Goal: Task Accomplishment & Management: Use online tool/utility

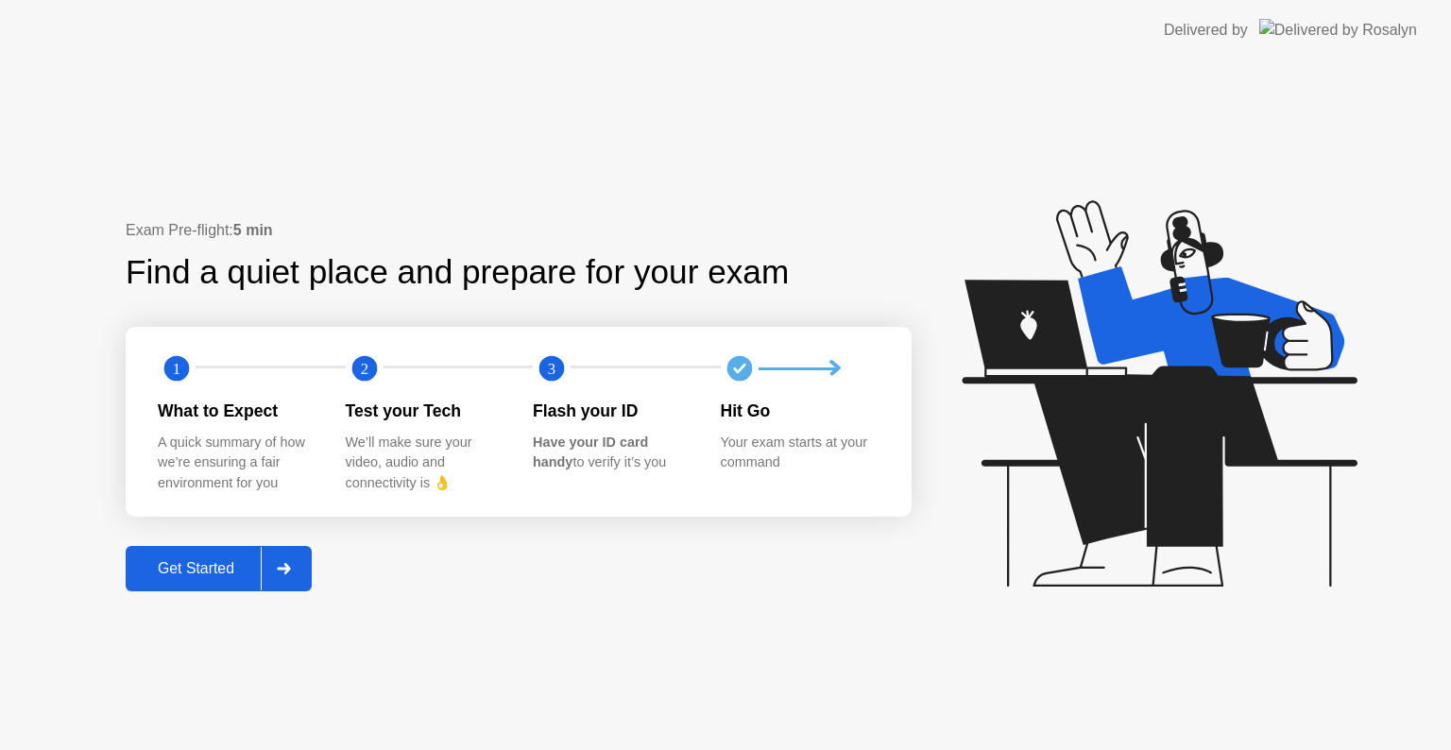
click at [212, 560] on div "Get Started" at bounding box center [195, 568] width 129 height 17
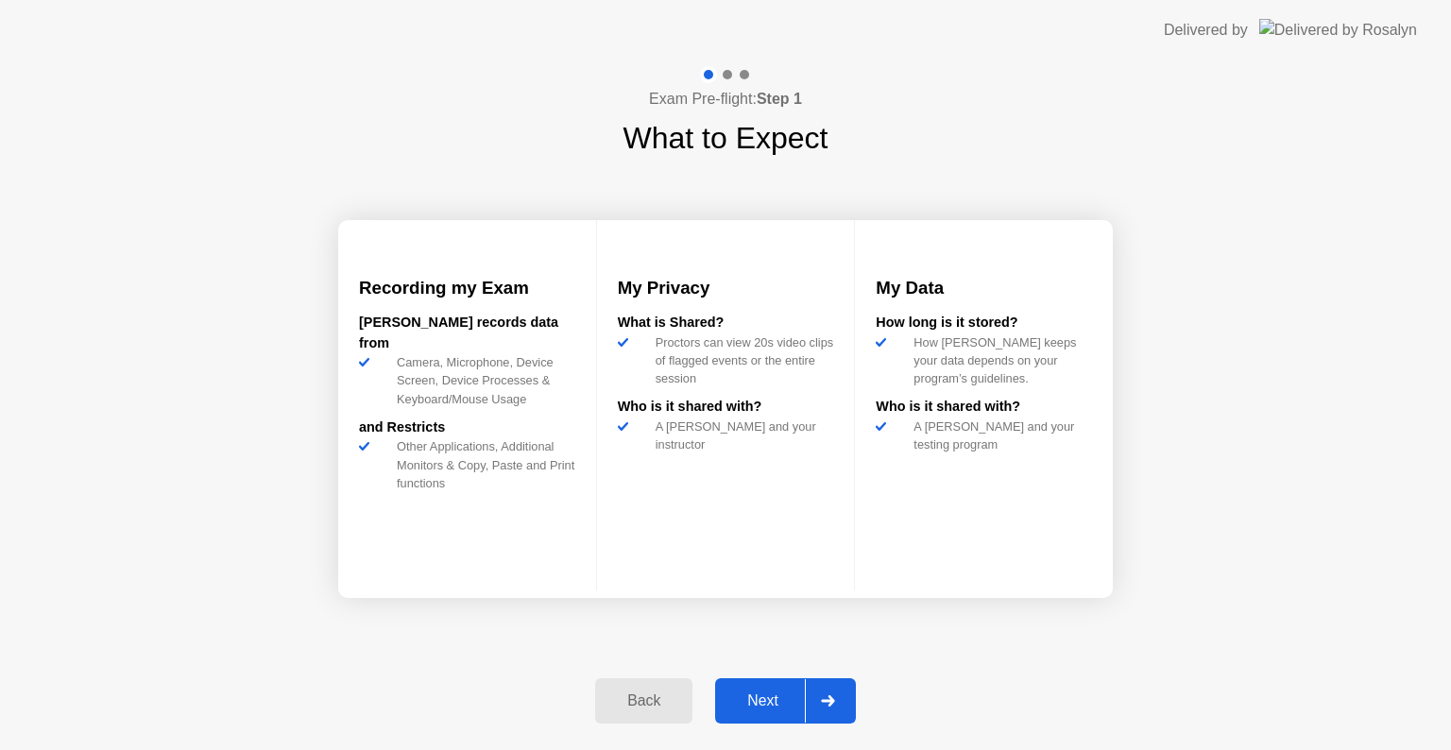
click at [782, 695] on div "Next" at bounding box center [763, 700] width 84 height 17
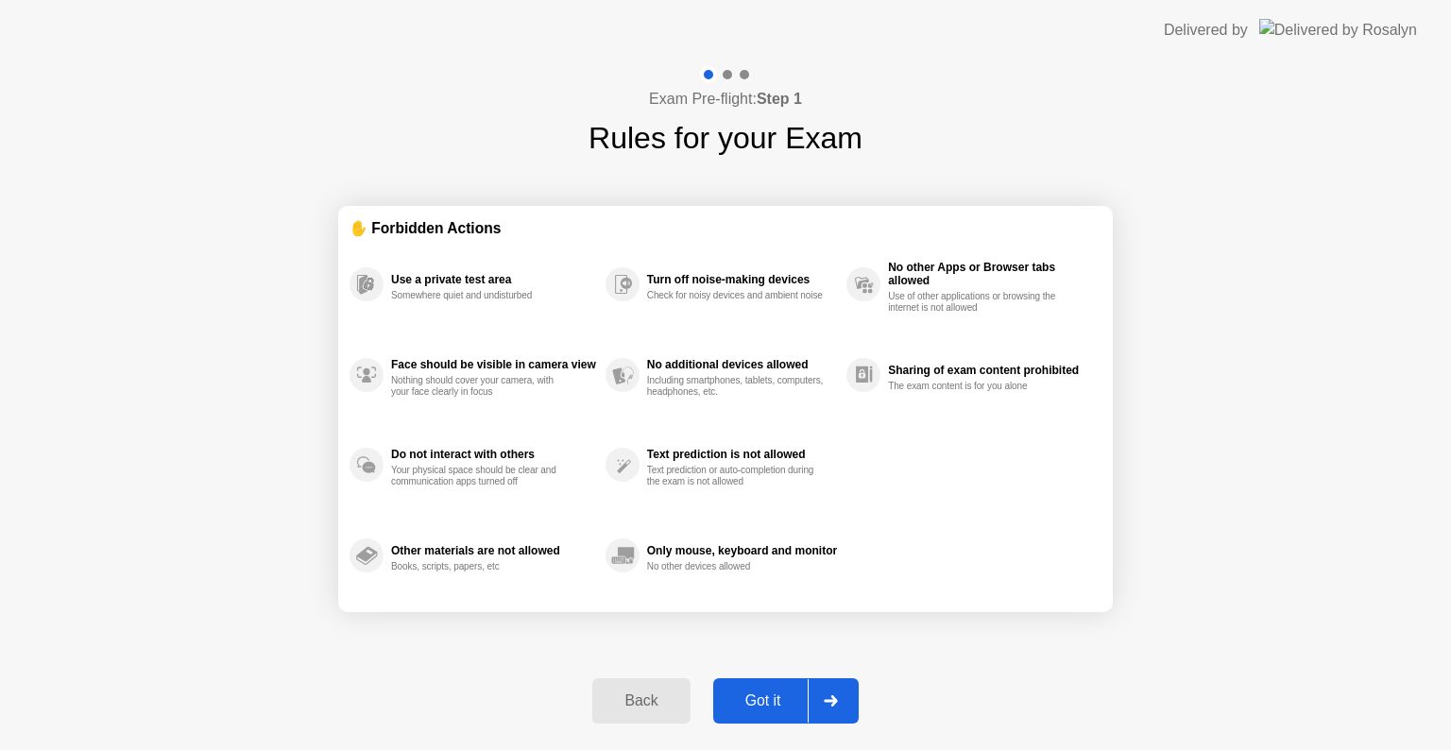
click at [772, 696] on div "Got it" at bounding box center [763, 700] width 89 height 17
select select "**********"
select select "*******"
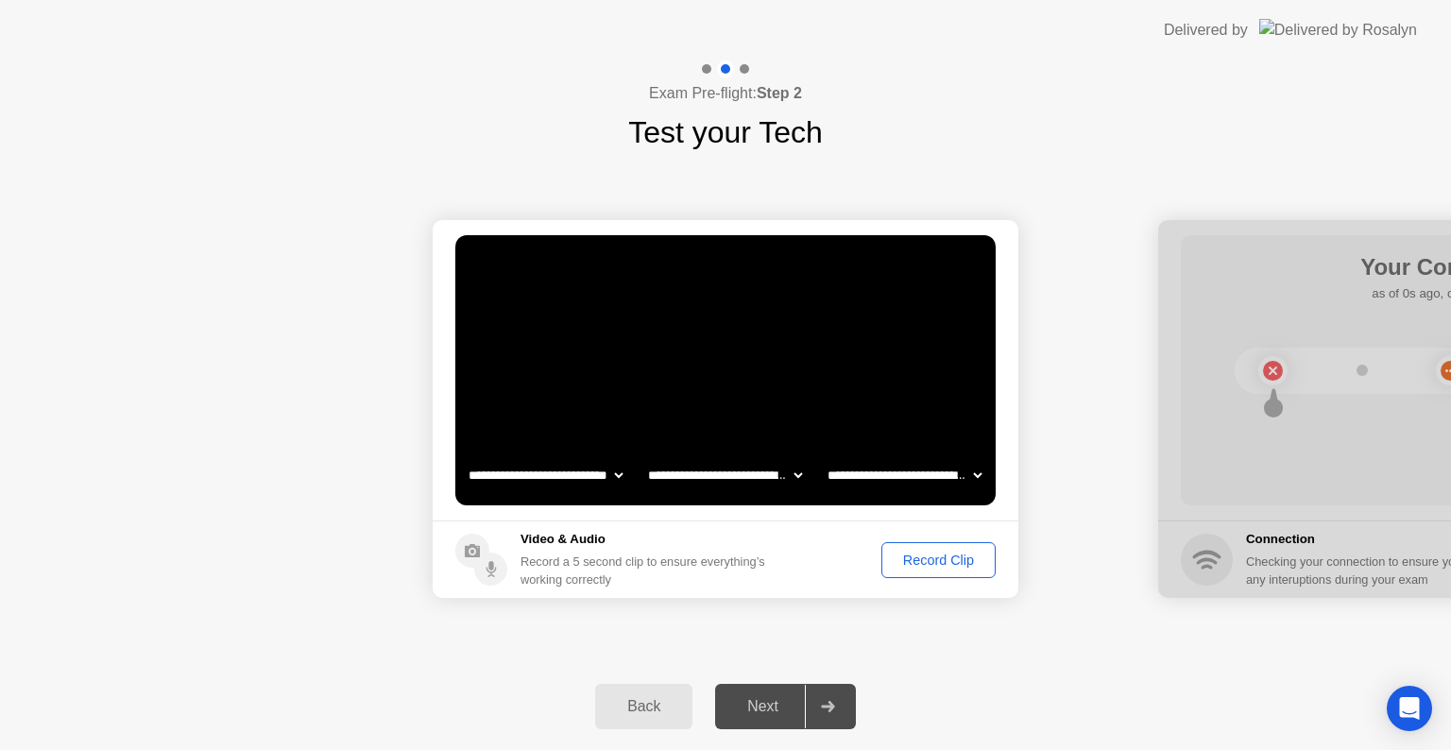
click at [938, 558] on div "Record Clip" at bounding box center [938, 559] width 101 height 15
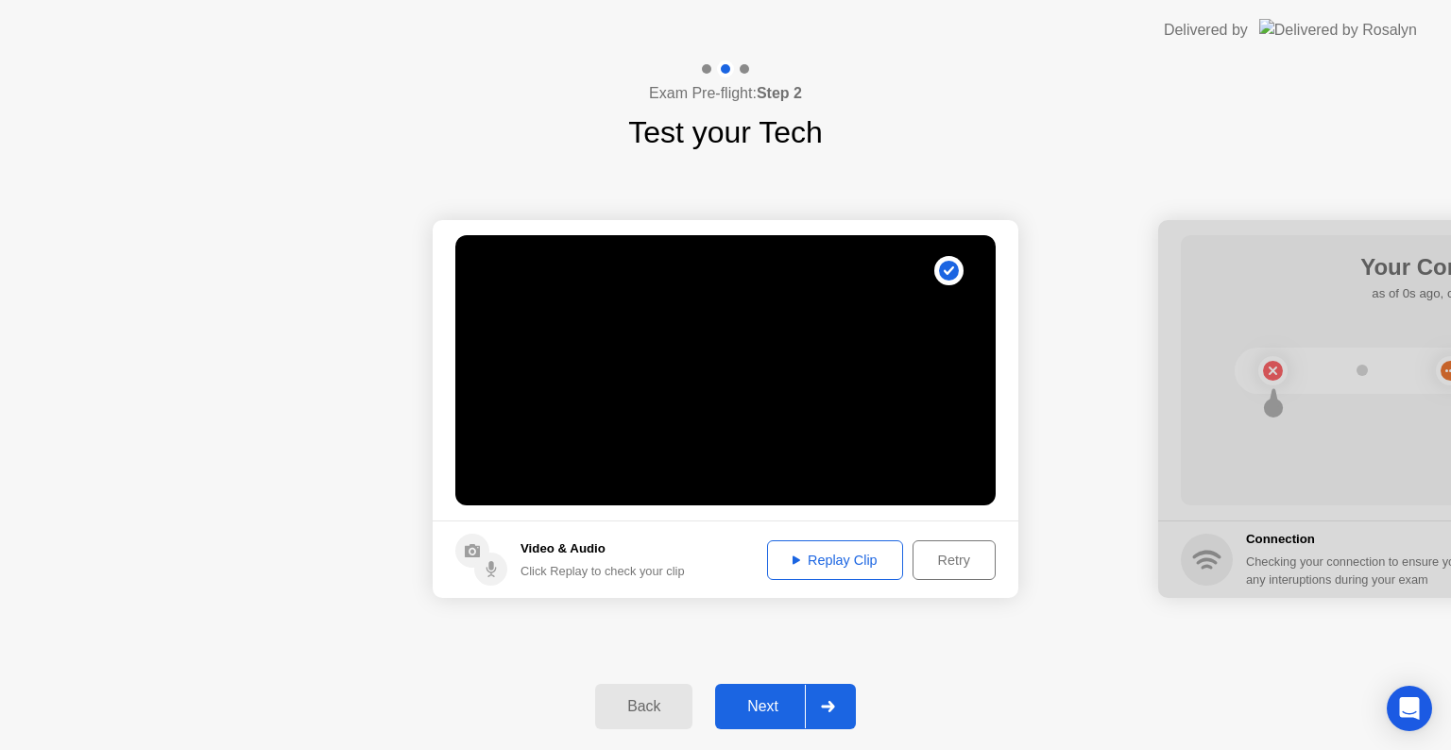
click at [774, 706] on div "Next" at bounding box center [763, 706] width 84 height 17
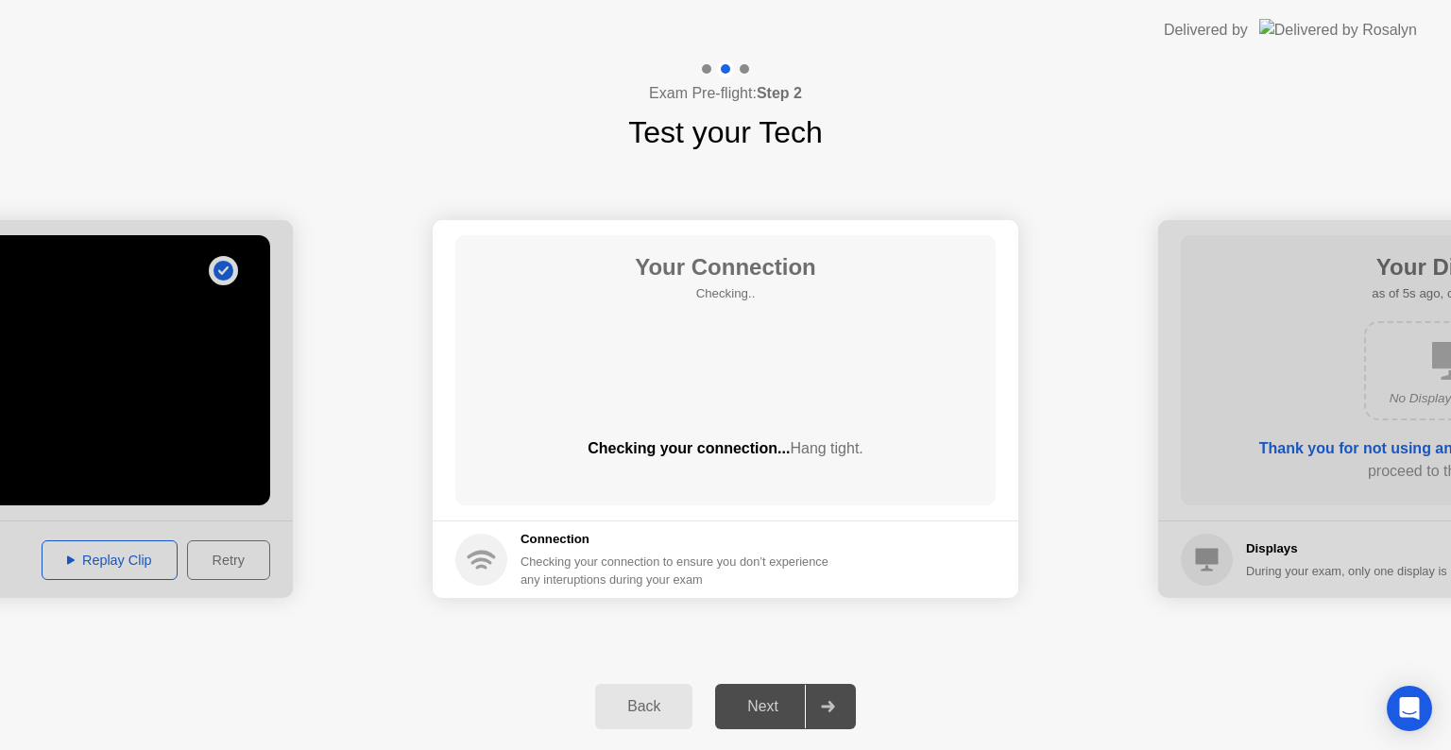
click at [1029, 660] on div "**********" at bounding box center [725, 409] width 1451 height 508
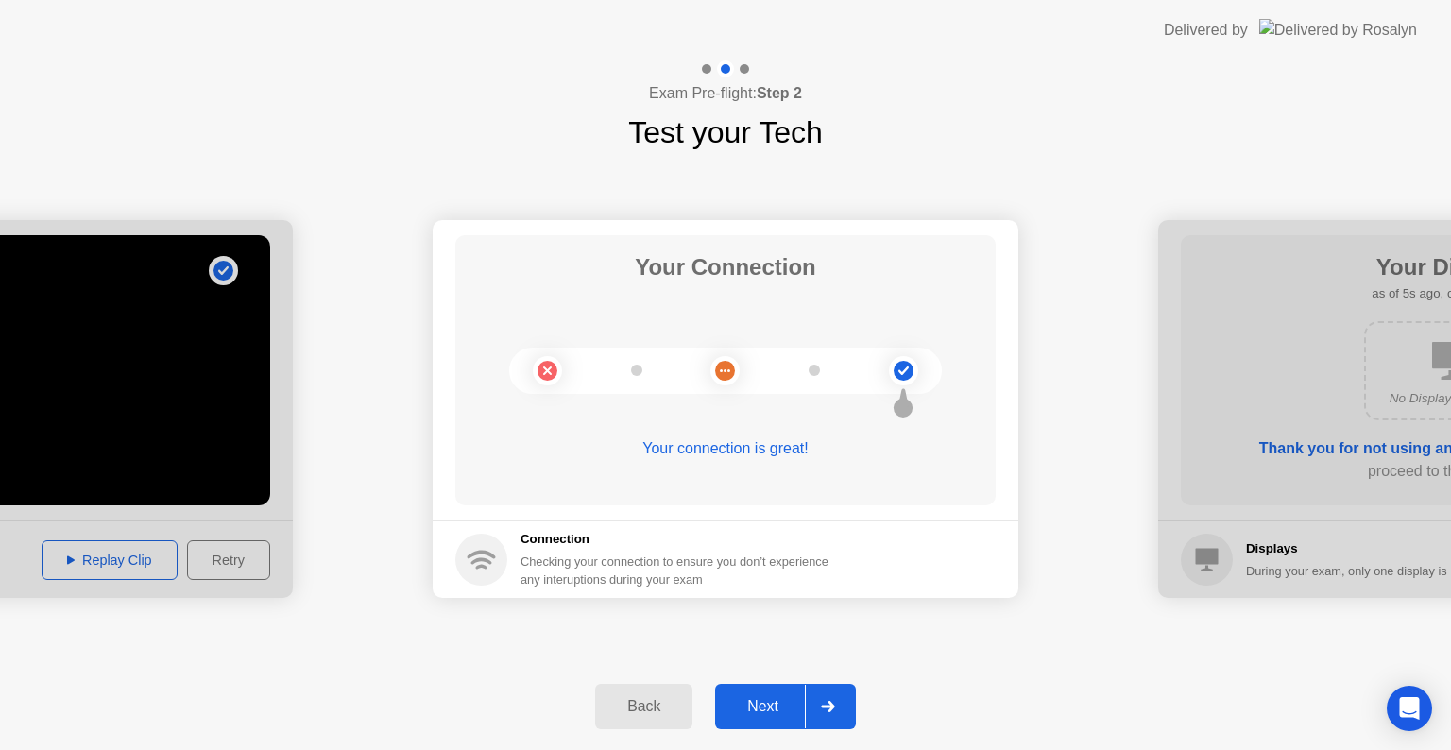
click at [787, 703] on div "Next" at bounding box center [763, 706] width 84 height 17
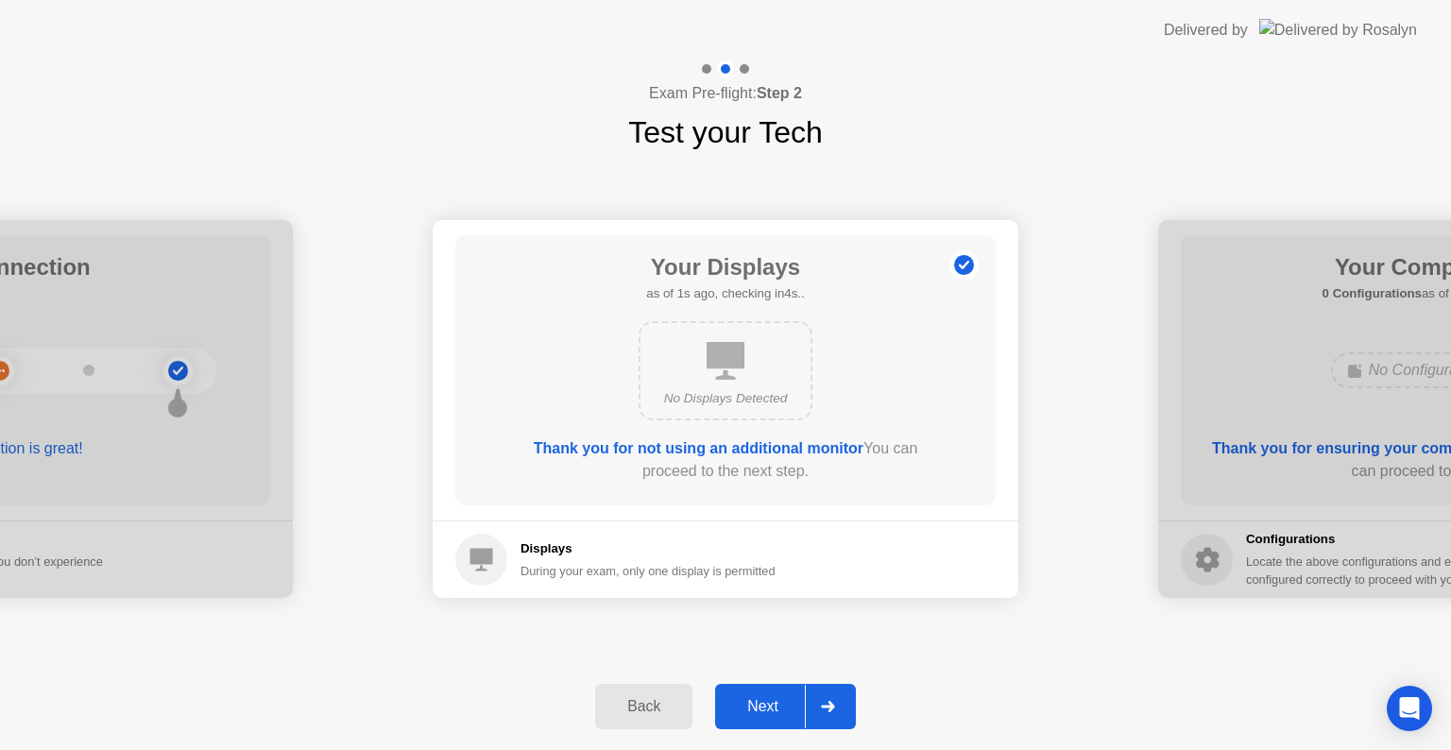
click at [763, 698] on div "Next" at bounding box center [763, 706] width 84 height 17
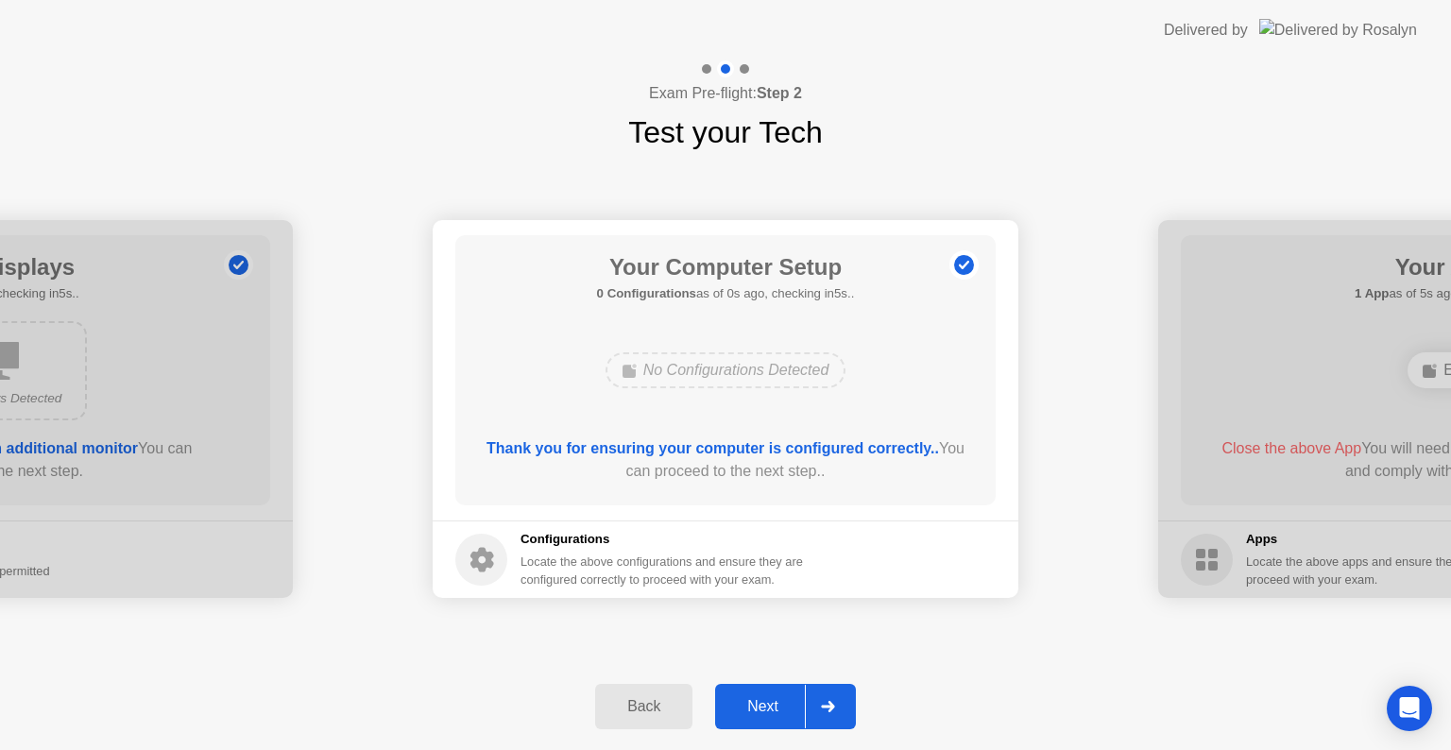
click at [763, 698] on div "Next" at bounding box center [763, 706] width 84 height 17
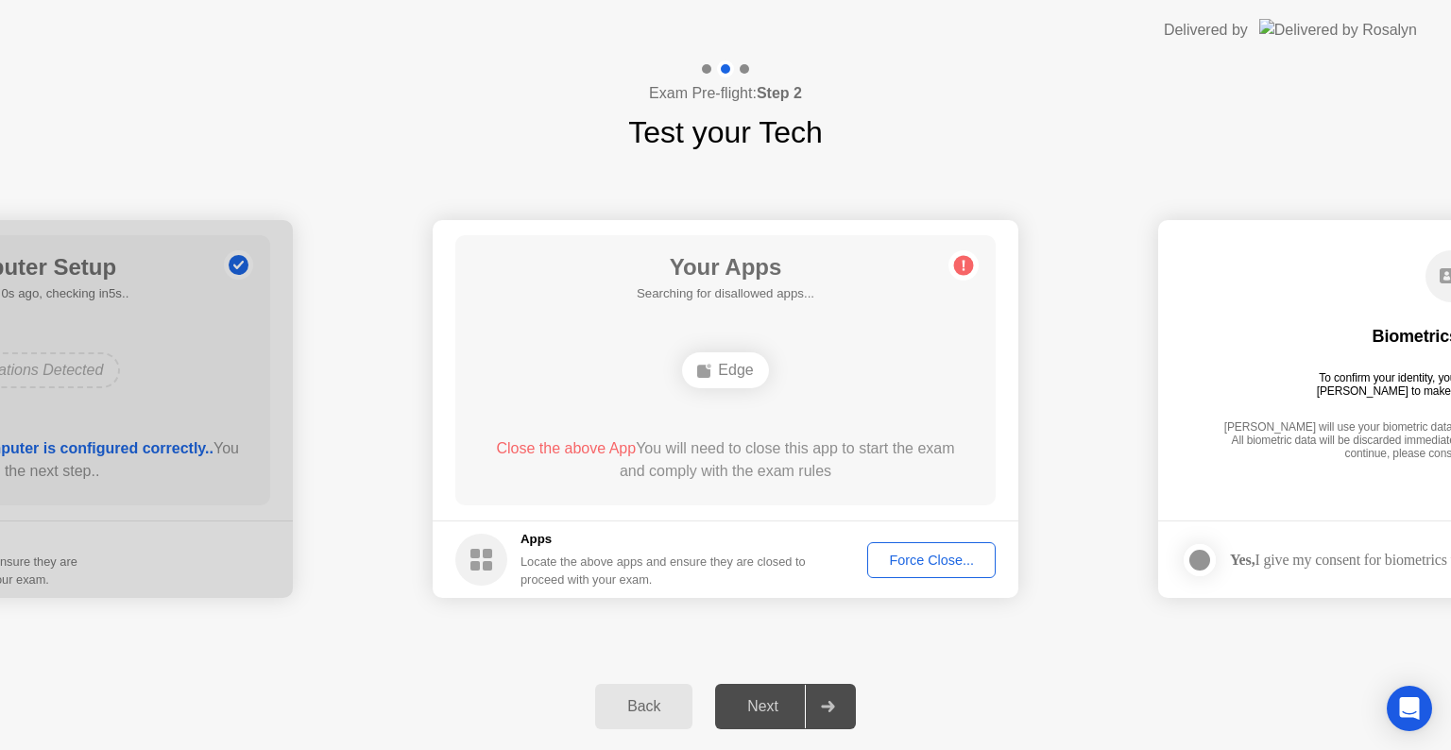
click at [929, 555] on div "Force Close..." at bounding box center [931, 559] width 115 height 15
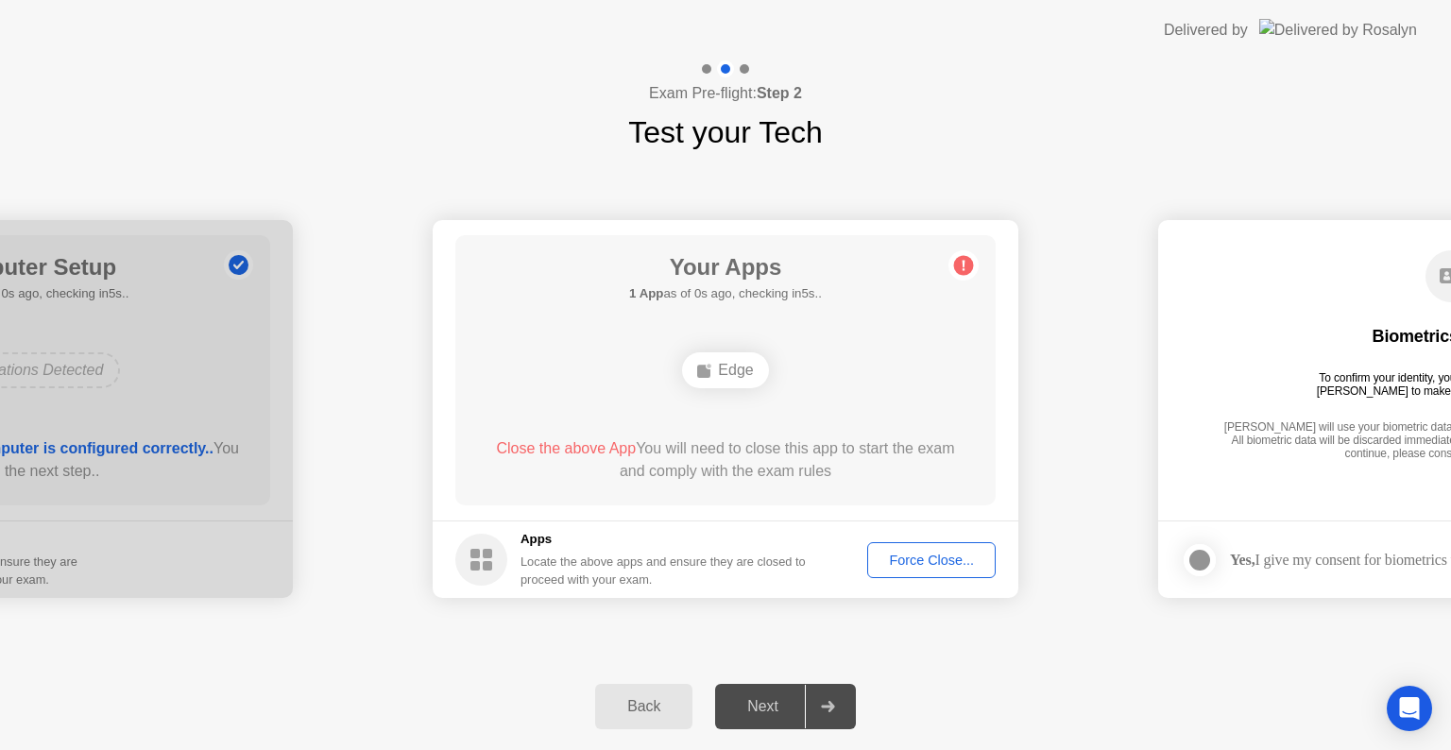
click at [934, 570] on button "Force Close..." at bounding box center [931, 560] width 128 height 36
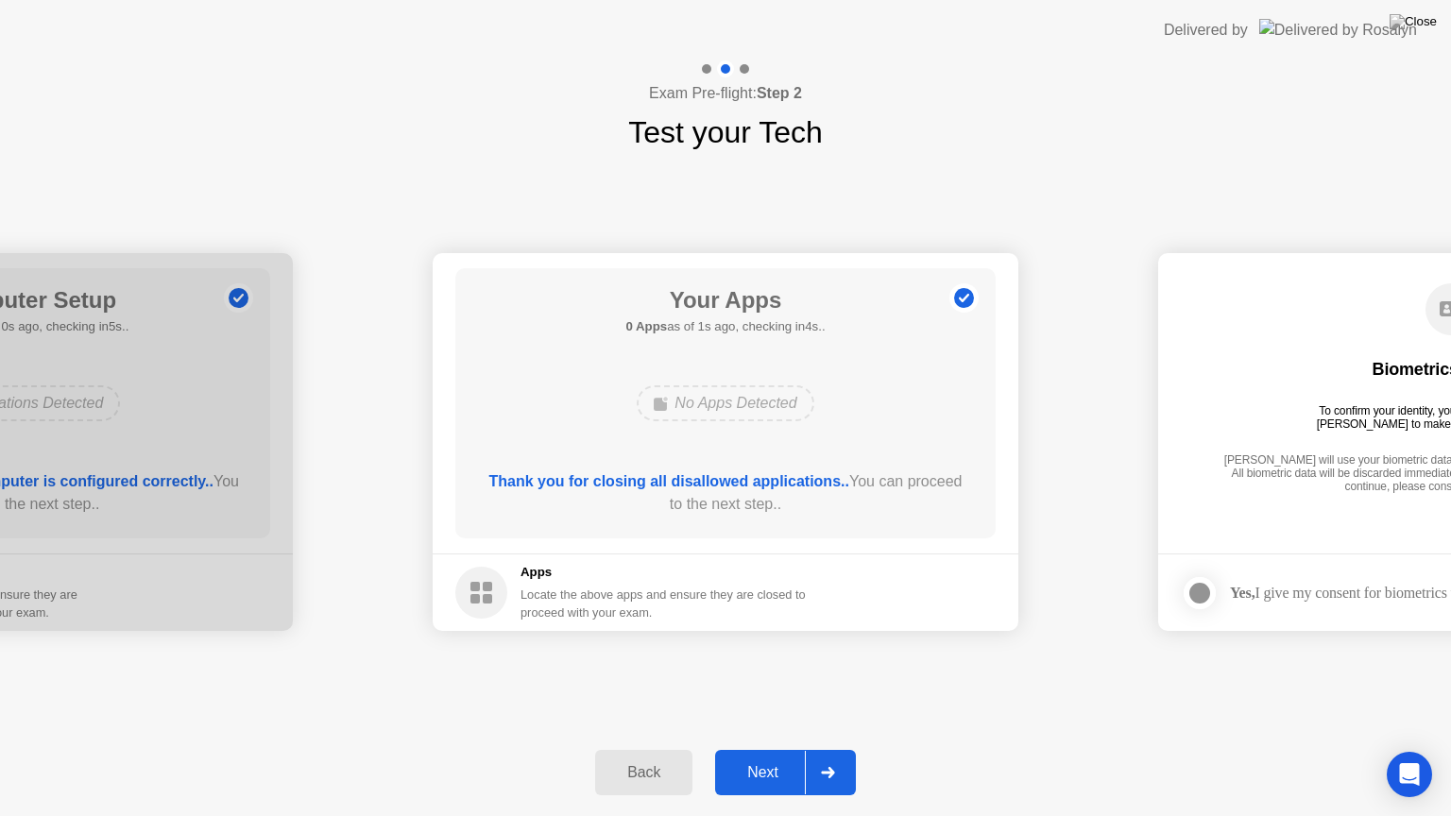
click at [779, 749] on div "Next" at bounding box center [763, 772] width 84 height 17
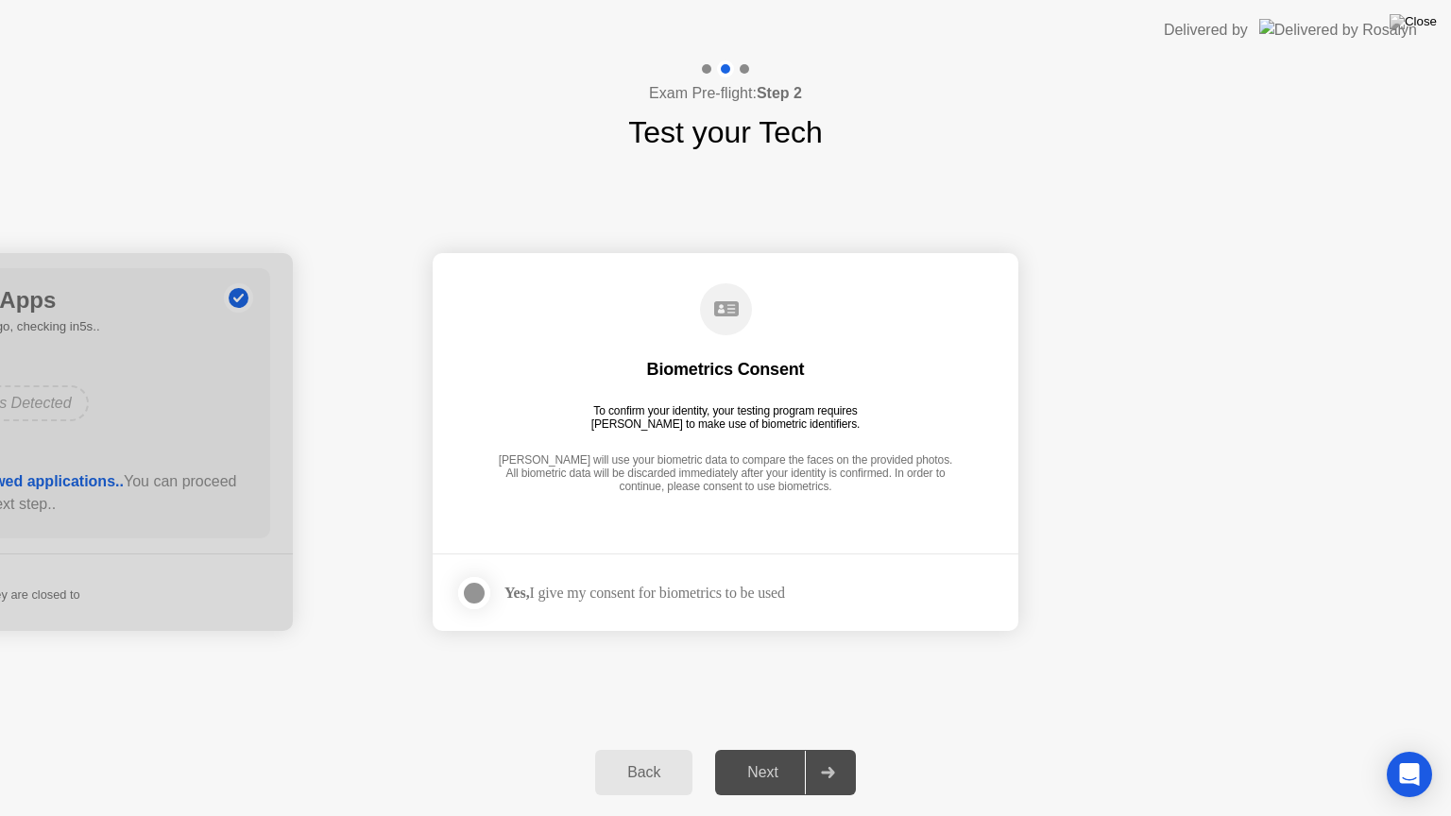
click at [467, 594] on div at bounding box center [474, 593] width 23 height 23
click at [756, 749] on div "Next" at bounding box center [763, 772] width 84 height 17
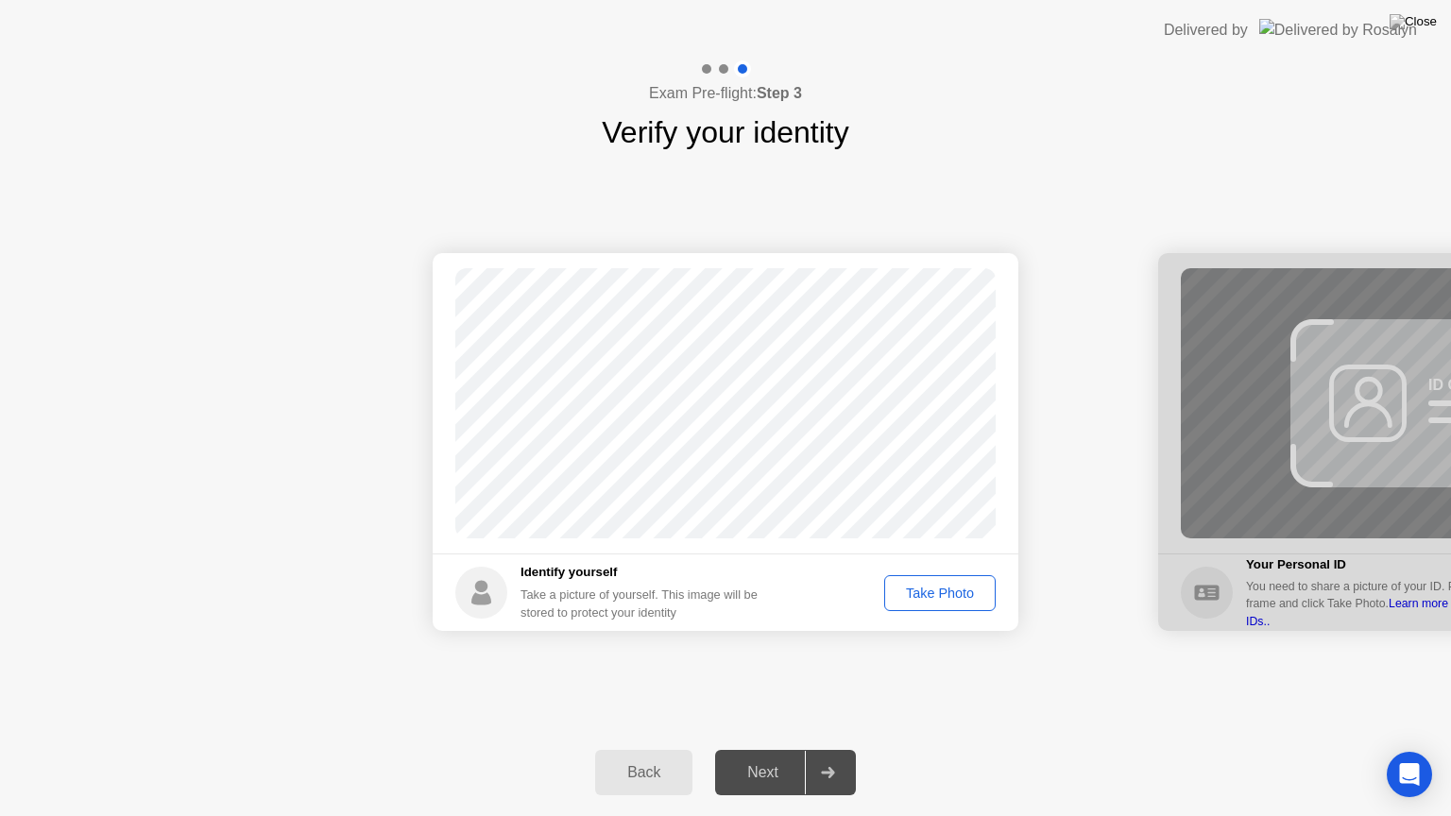
click at [926, 586] on div "Take Photo" at bounding box center [940, 593] width 98 height 15
click at [759, 749] on div "Next" at bounding box center [763, 772] width 84 height 17
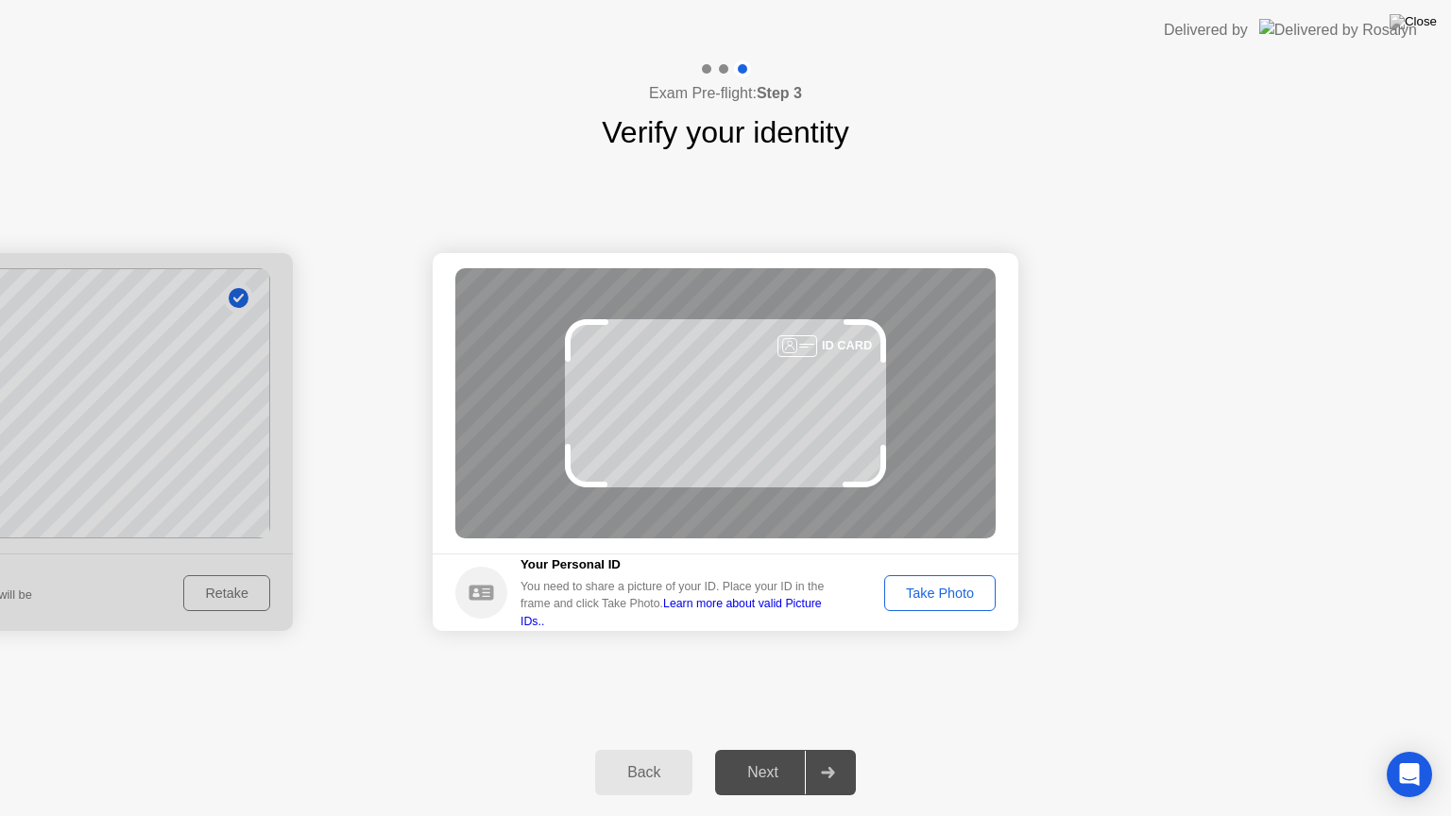
click at [925, 594] on div "Take Photo" at bounding box center [940, 593] width 98 height 15
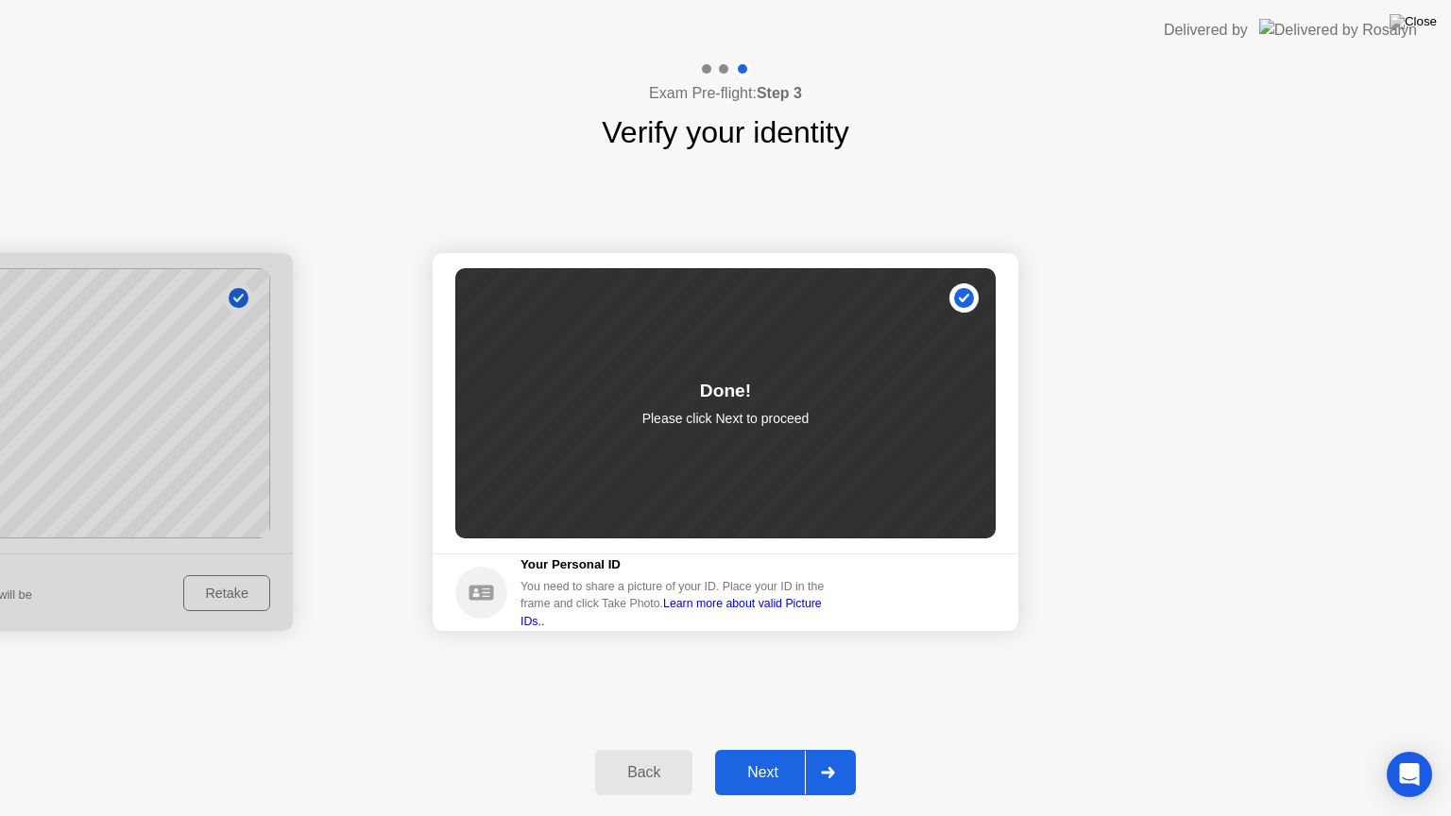
click at [776, 749] on div "Next" at bounding box center [763, 772] width 84 height 17
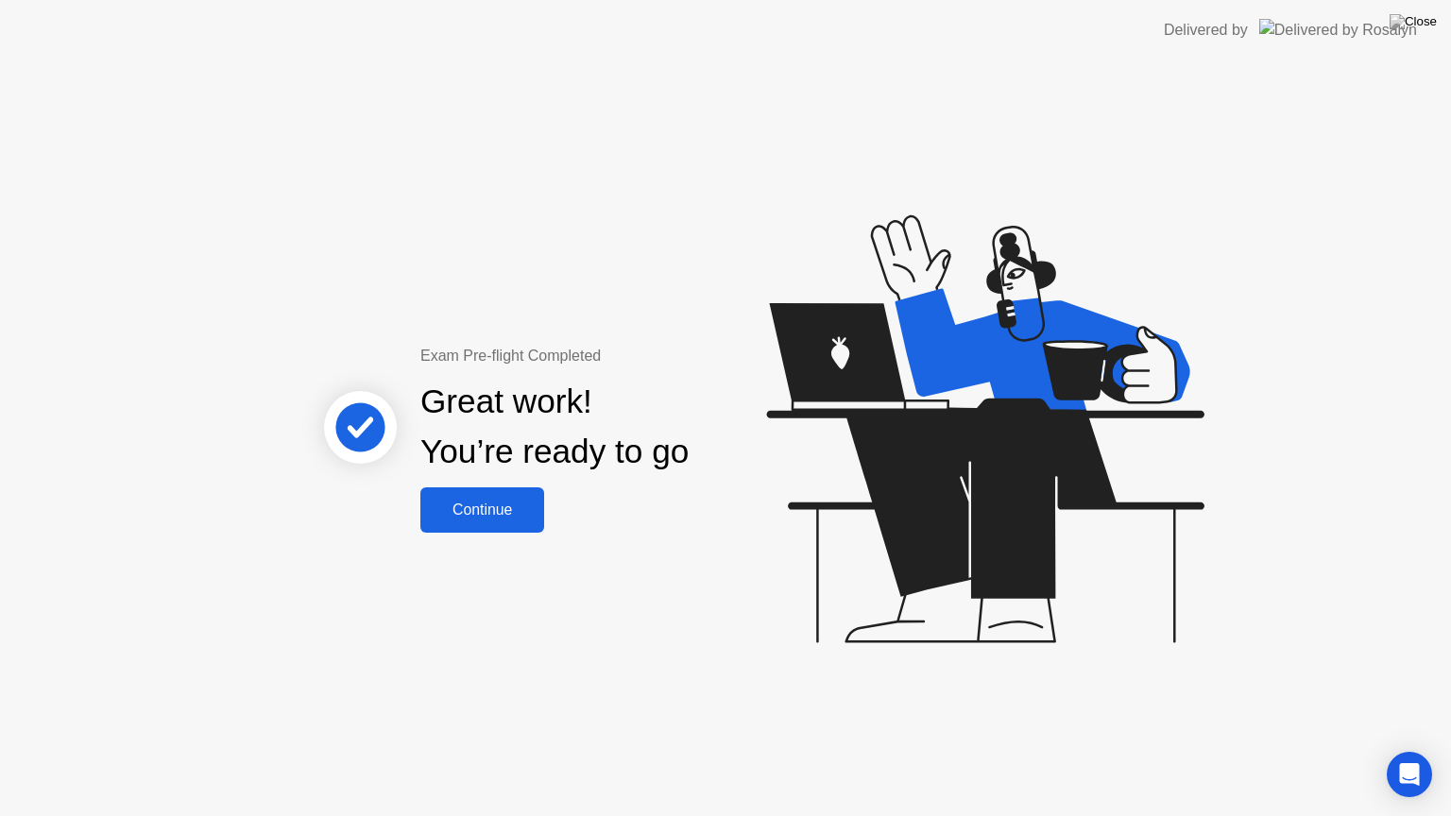
click at [514, 510] on div "Continue" at bounding box center [482, 509] width 112 height 17
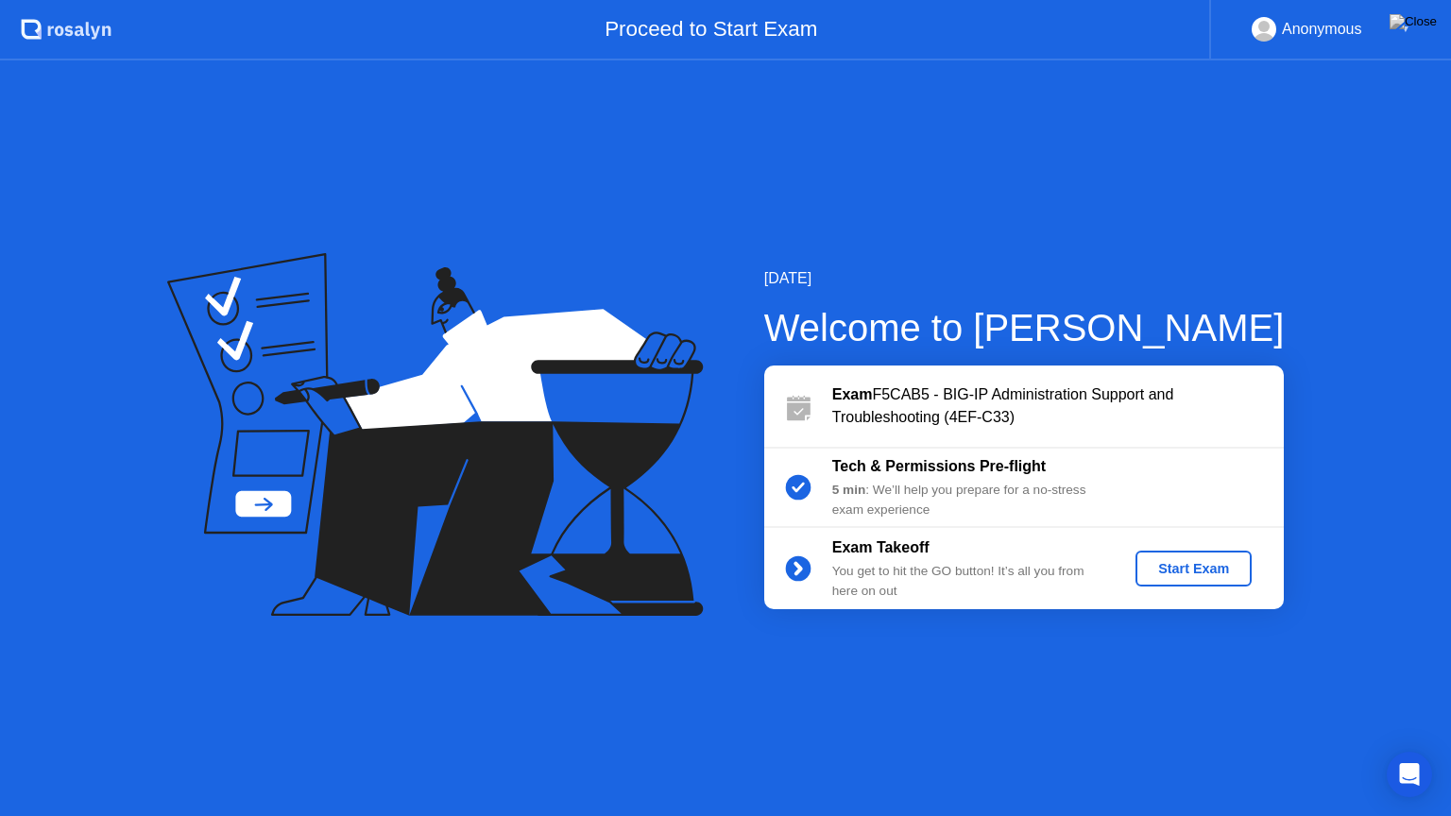
click at [1218, 567] on div "Start Exam" at bounding box center [1193, 568] width 101 height 15
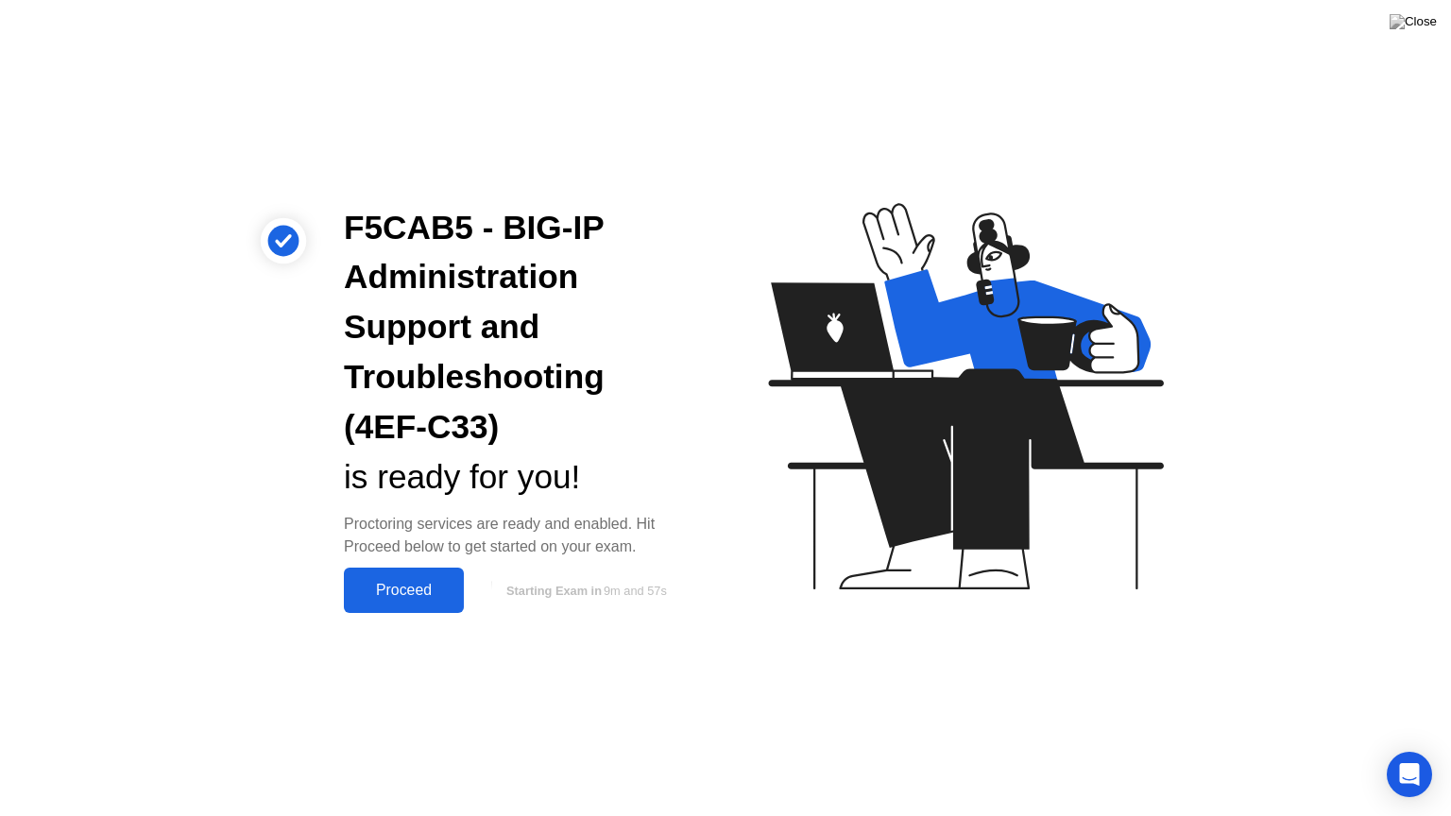
click at [432, 598] on div "Proceed" at bounding box center [403, 590] width 109 height 17
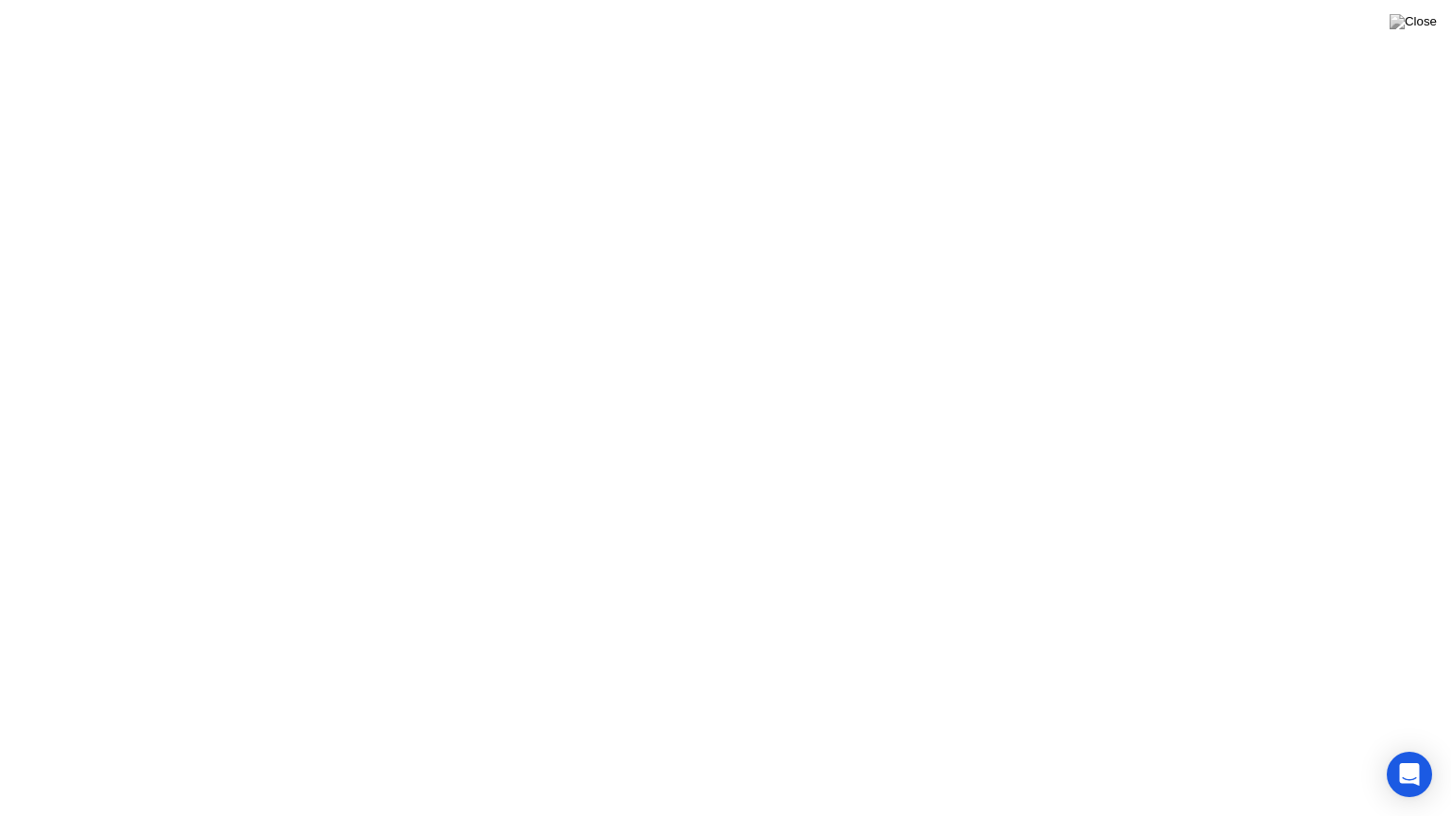
click div
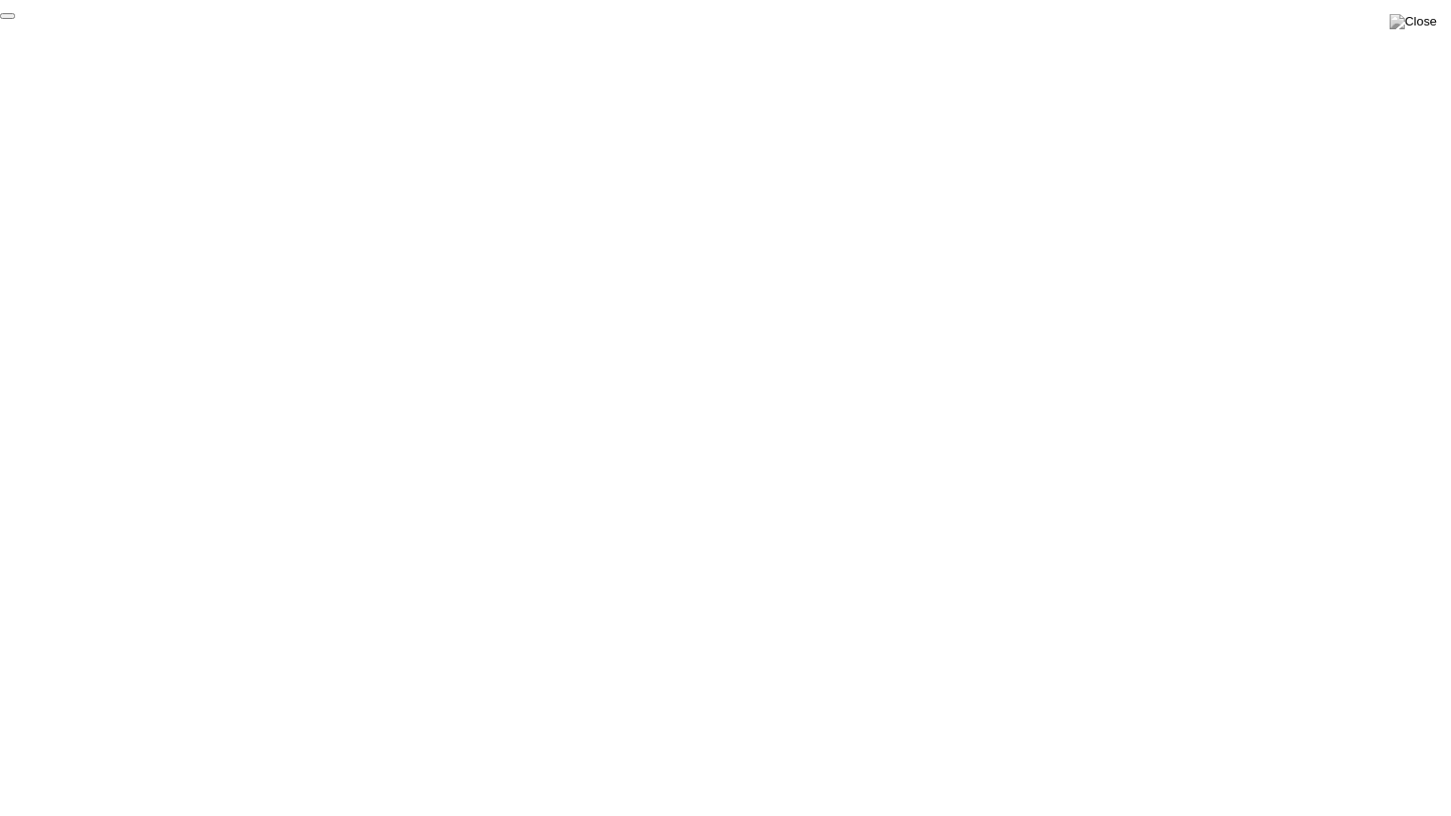
click div "End Proctoring Session"
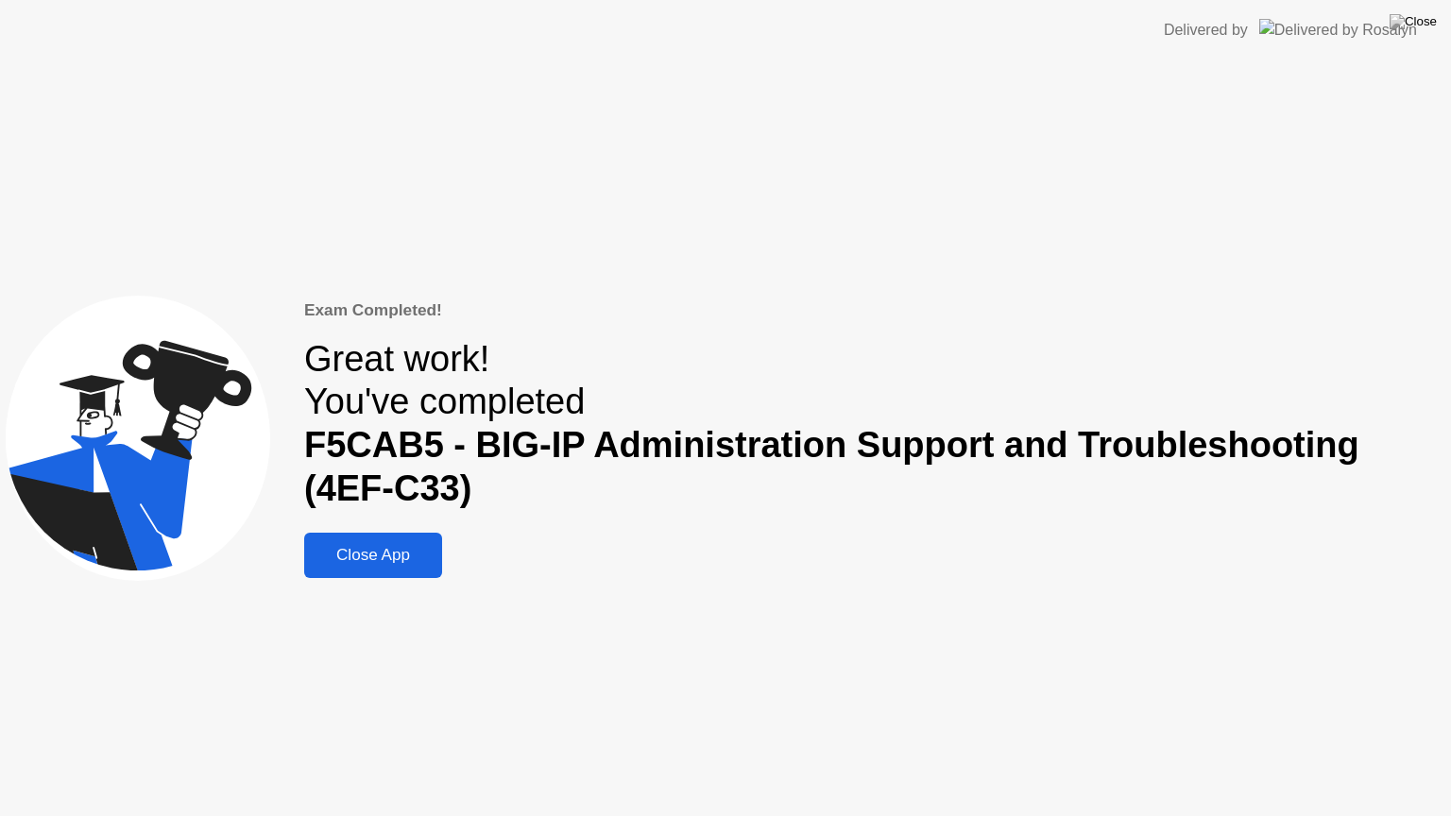
click at [432, 562] on div "Close App" at bounding box center [373, 555] width 127 height 19
